Goal: Information Seeking & Learning: Learn about a topic

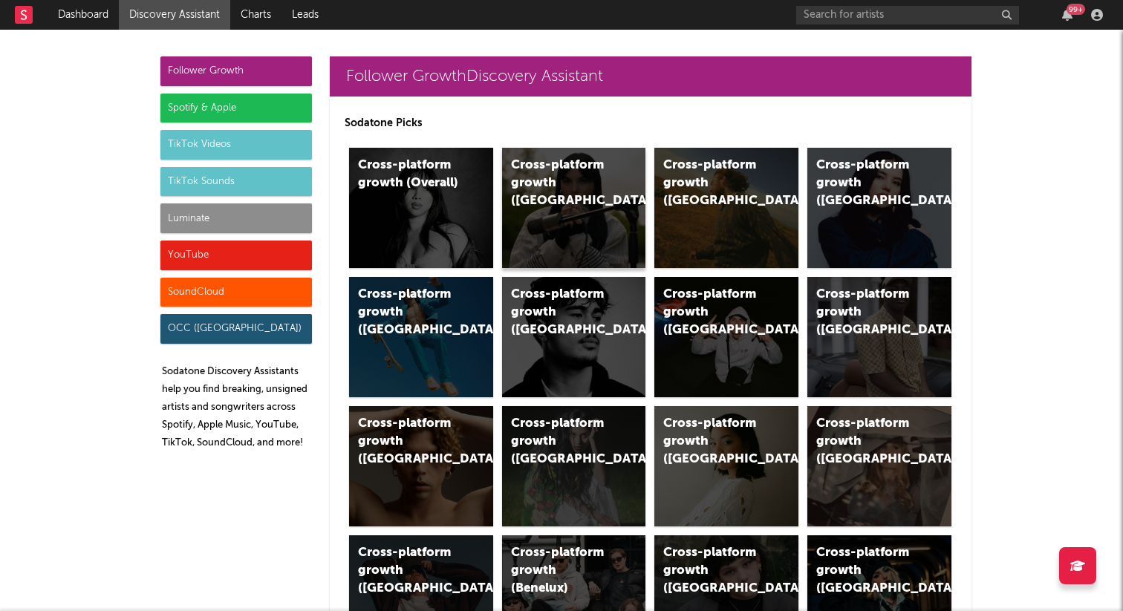
click at [585, 207] on div "Cross-platform growth ([GEOGRAPHIC_DATA])" at bounding box center [574, 208] width 144 height 120
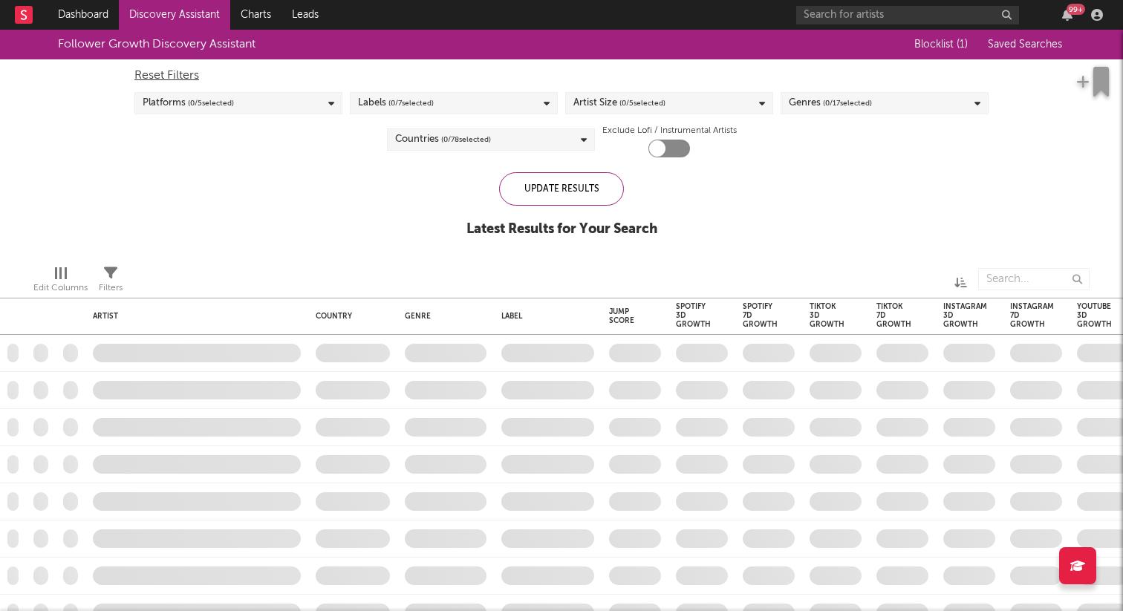
checkbox input "true"
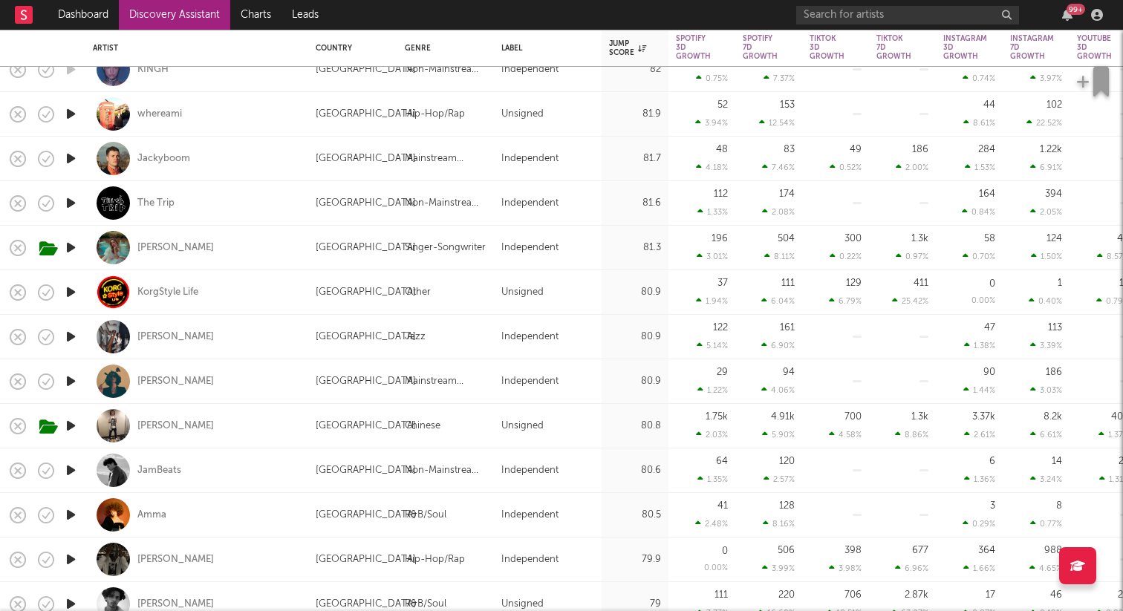
click at [175, 240] on div "[PERSON_NAME]" at bounding box center [197, 248] width 208 height 44
select select "1w"
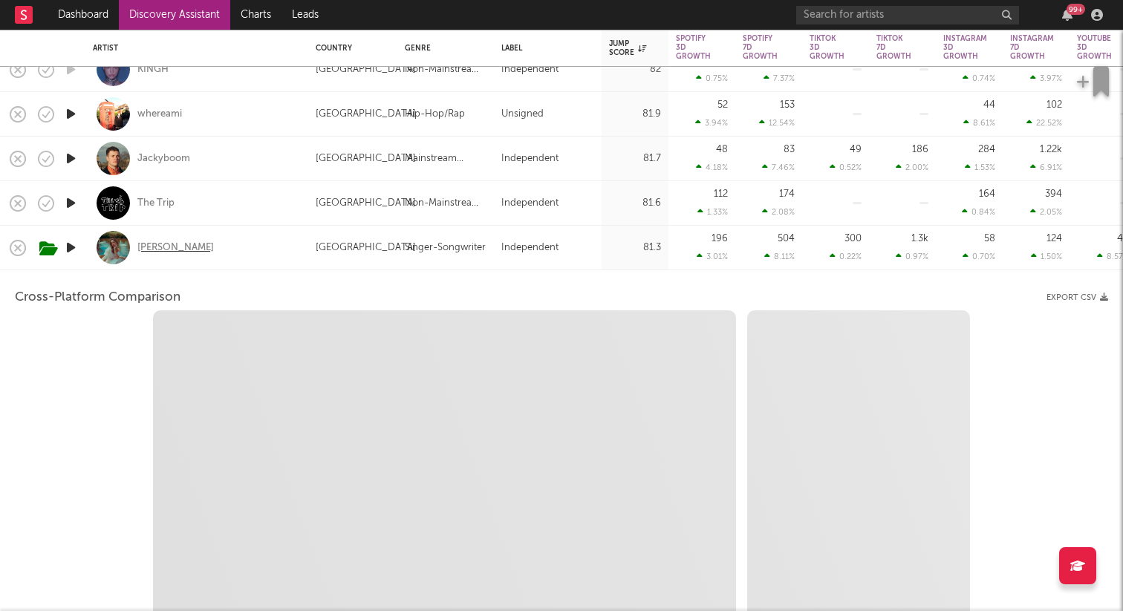
select select "1w"
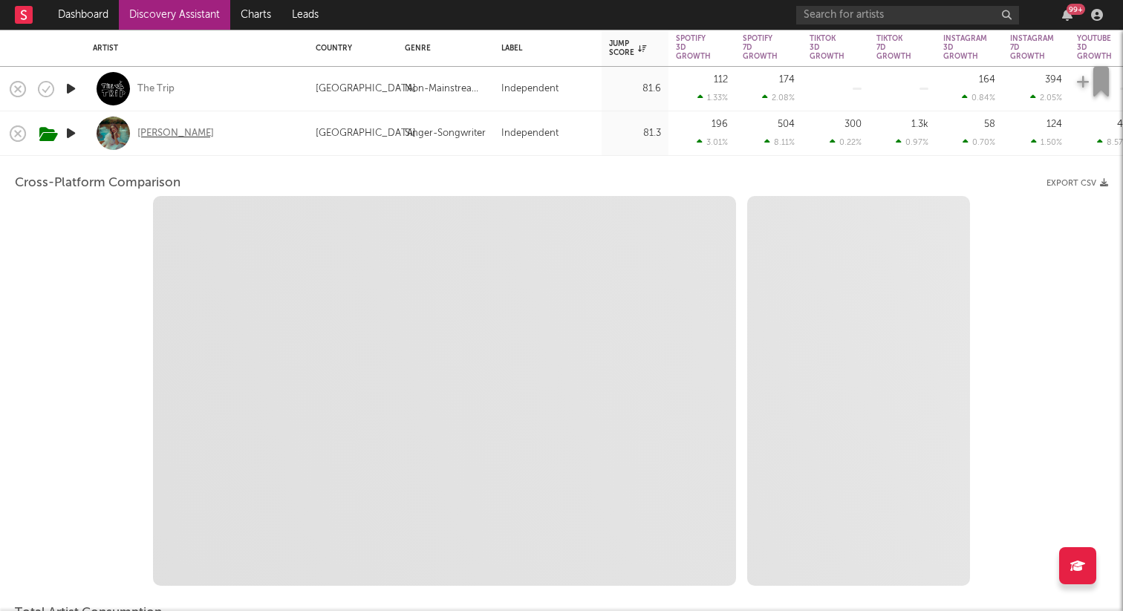
click at [162, 131] on div "[PERSON_NAME]" at bounding box center [175, 133] width 77 height 13
select select "1m"
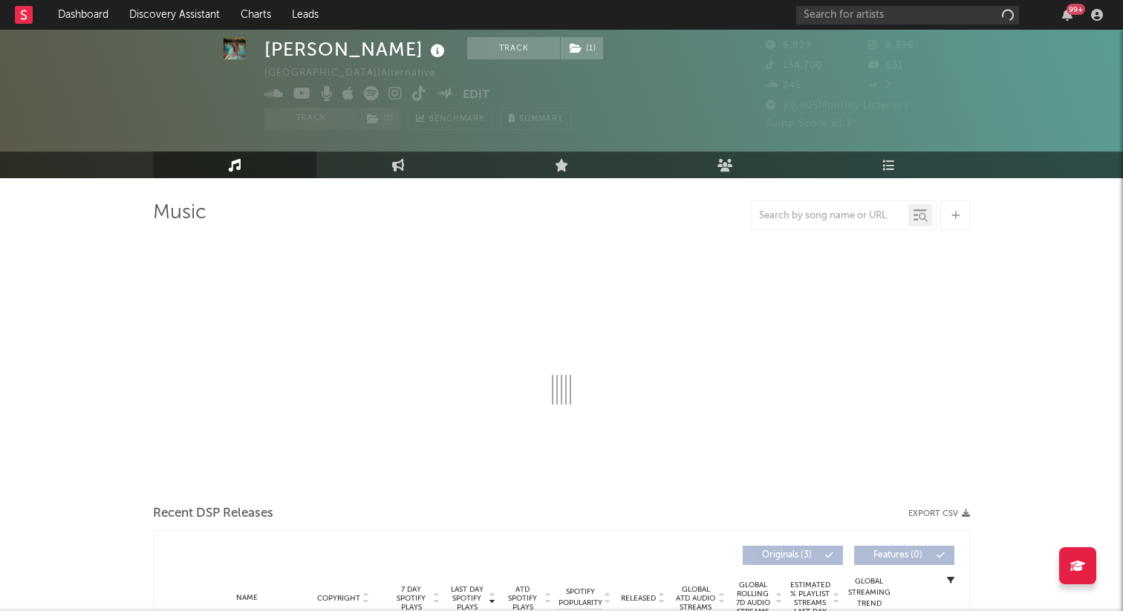
select select "1w"
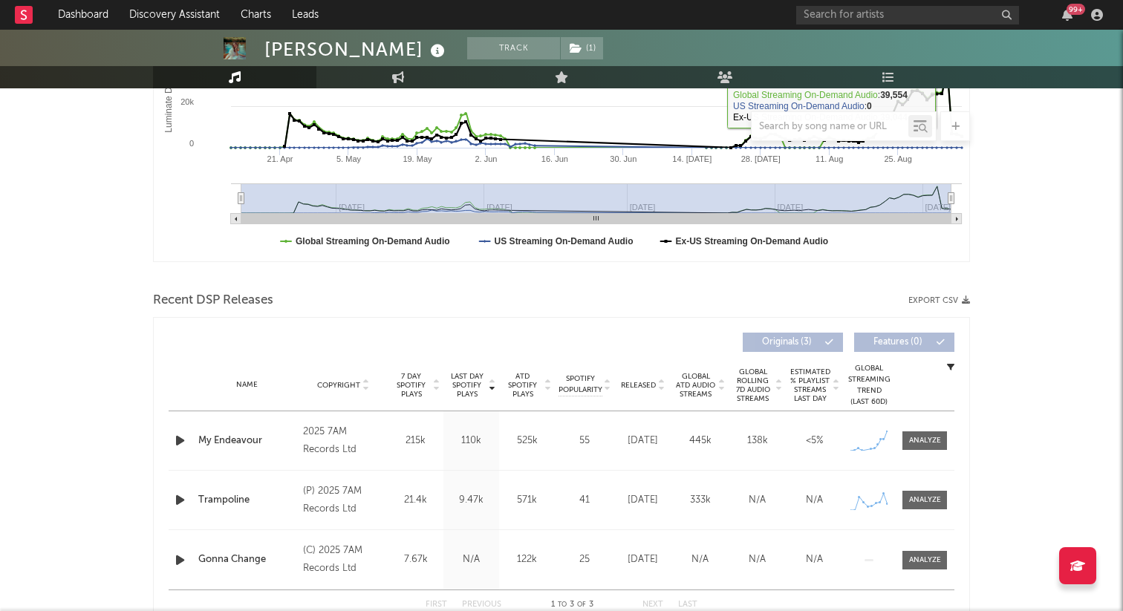
scroll to position [333, 0]
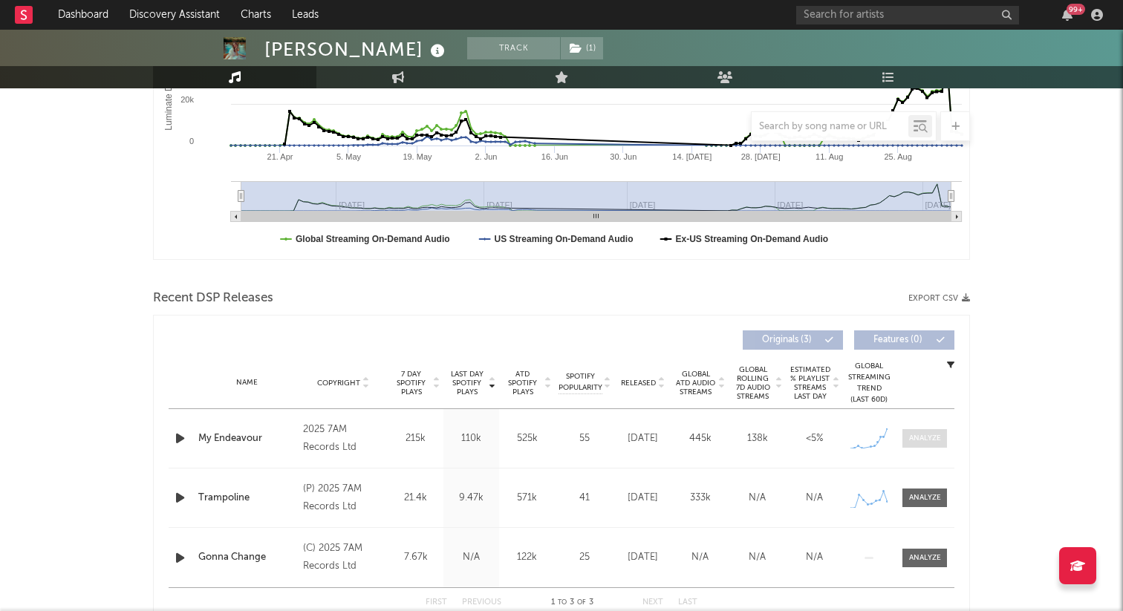
click at [916, 440] on div at bounding box center [925, 438] width 32 height 11
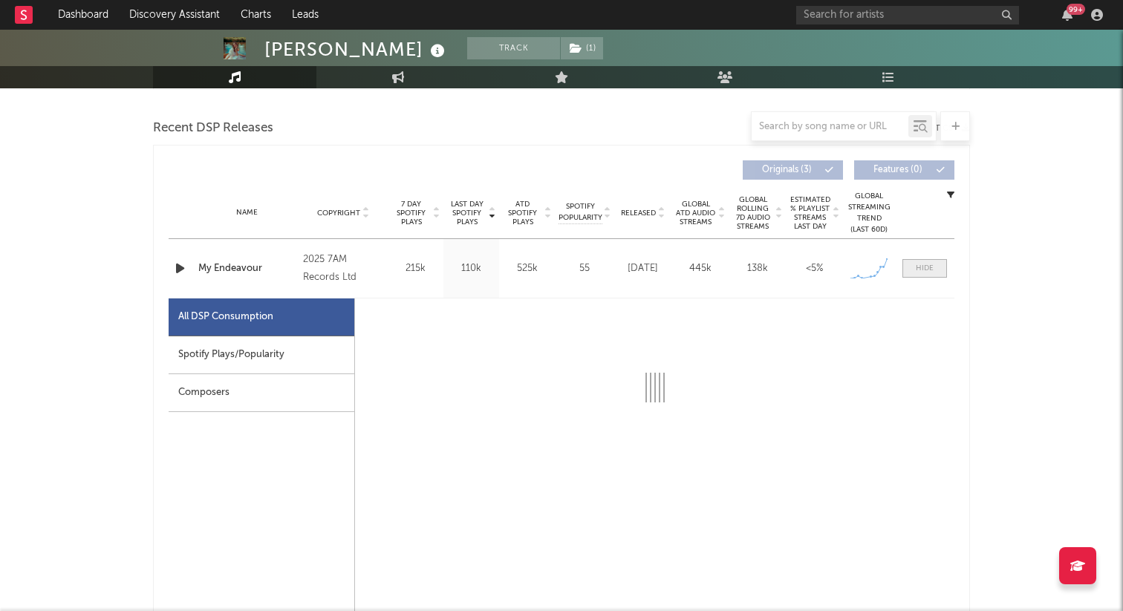
select select "1w"
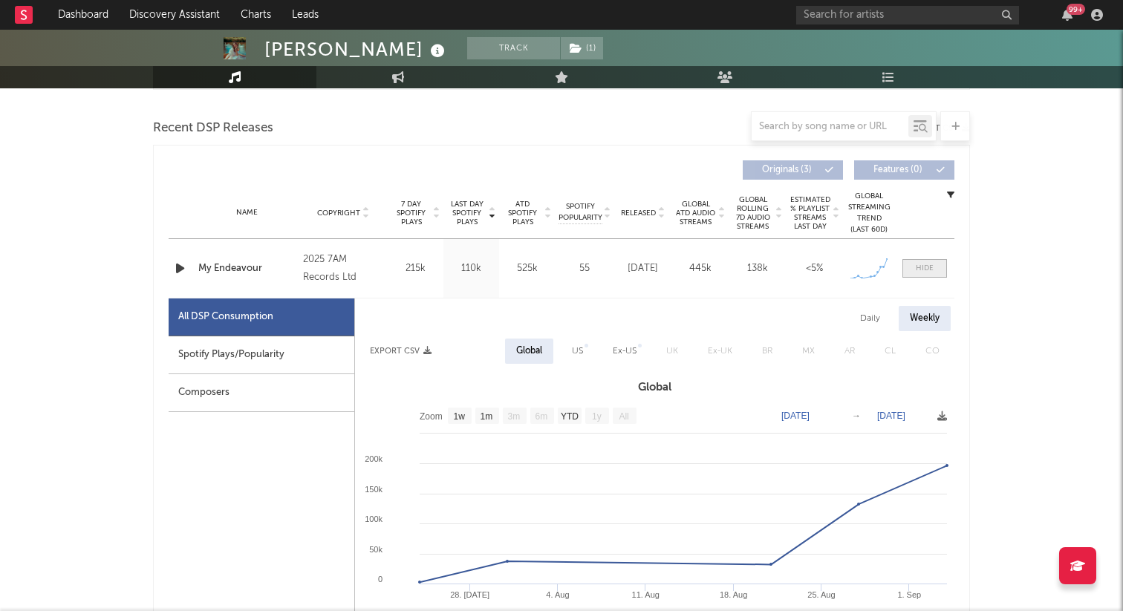
scroll to position [516, 0]
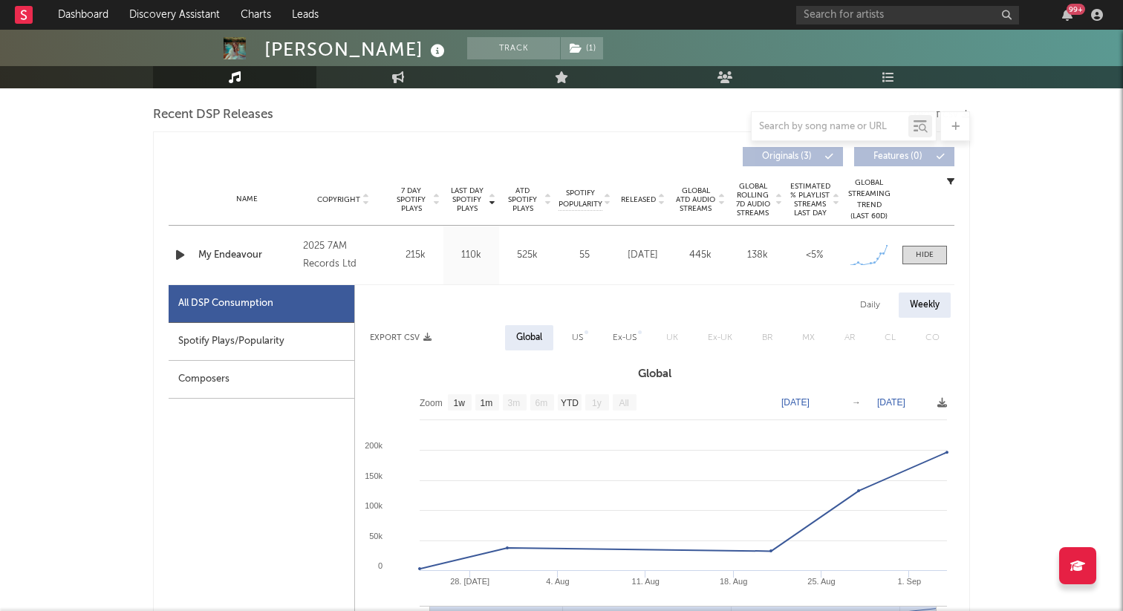
click at [253, 335] on div "Spotify Plays/Popularity" at bounding box center [262, 342] width 186 height 38
select select "1w"
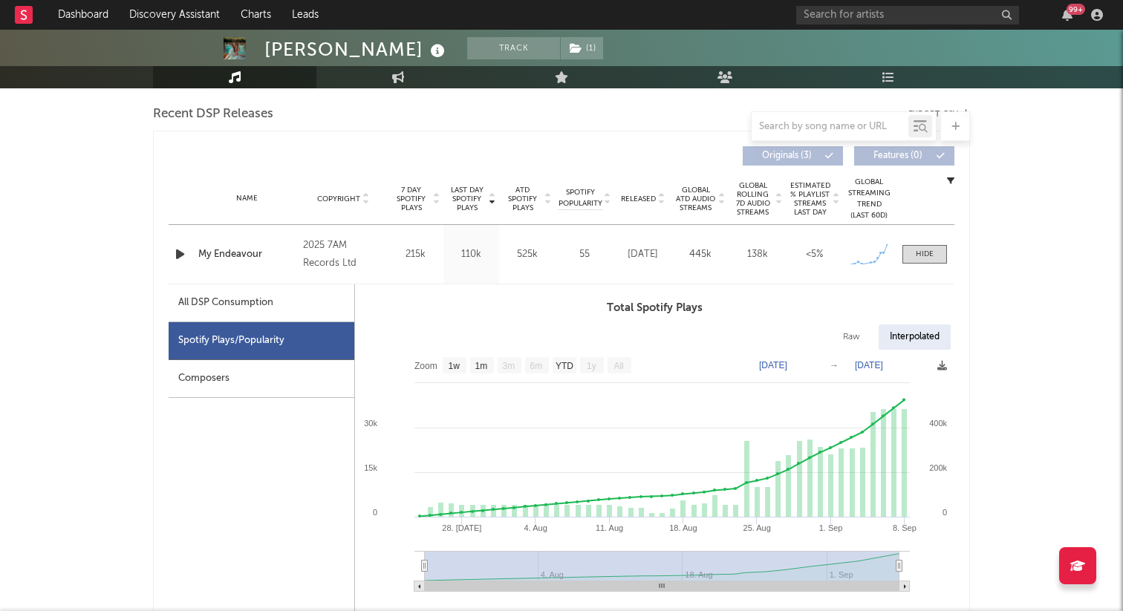
scroll to position [504, 0]
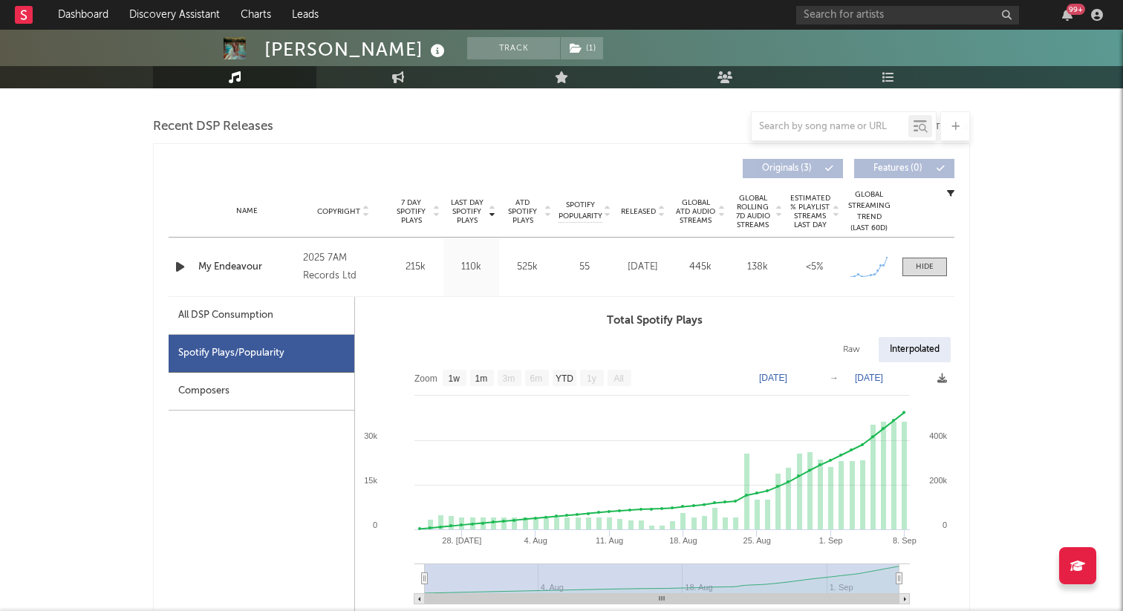
click at [268, 260] on div "My Endeavour" at bounding box center [246, 267] width 97 height 15
click at [278, 346] on div "Spotify Plays/Popularity" at bounding box center [262, 354] width 186 height 38
click at [471, 256] on div "Last Day Spotify Plays 110k" at bounding box center [471, 267] width 56 height 59
click at [293, 273] on div "My Endeavour" at bounding box center [246, 267] width 97 height 15
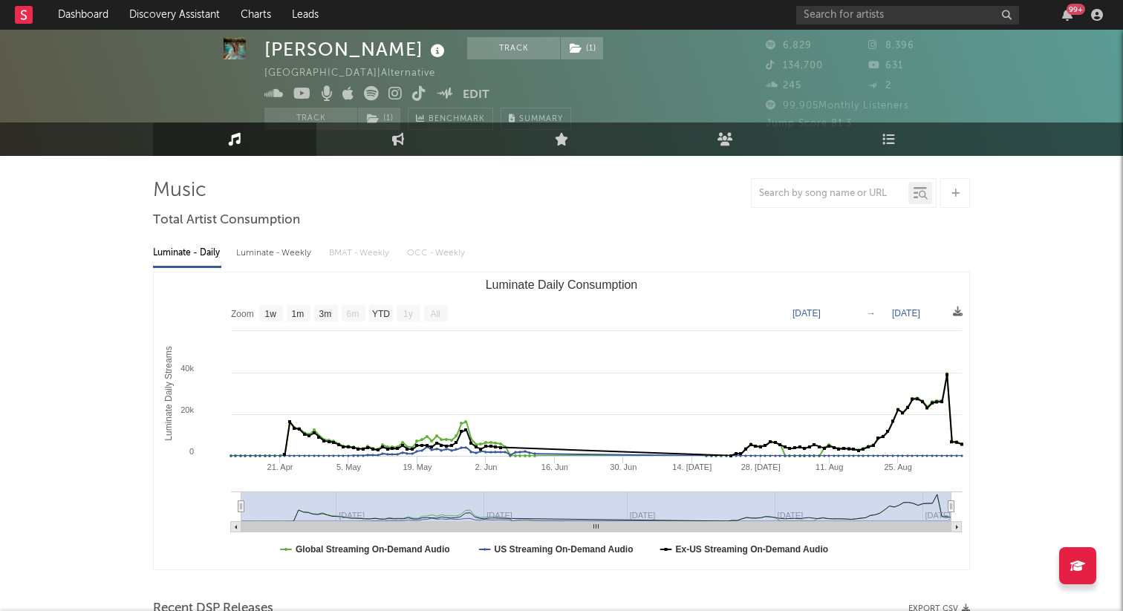
scroll to position [0, 0]
